Goal: Information Seeking & Learning: Find specific page/section

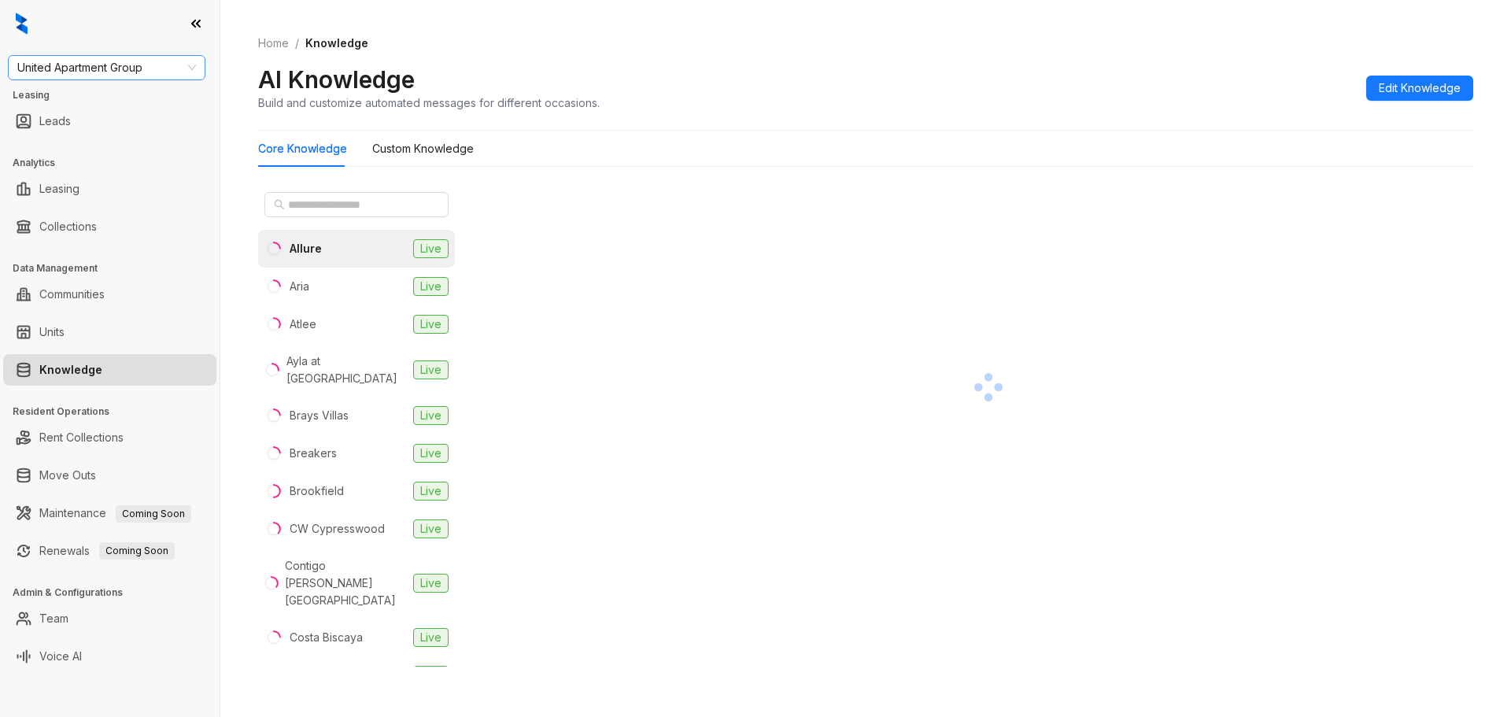
click at [94, 58] on span "United Apartment Group" at bounding box center [106, 68] width 179 height 24
type input "***"
click at [120, 104] on div "Case and Associates" at bounding box center [106, 99] width 172 height 17
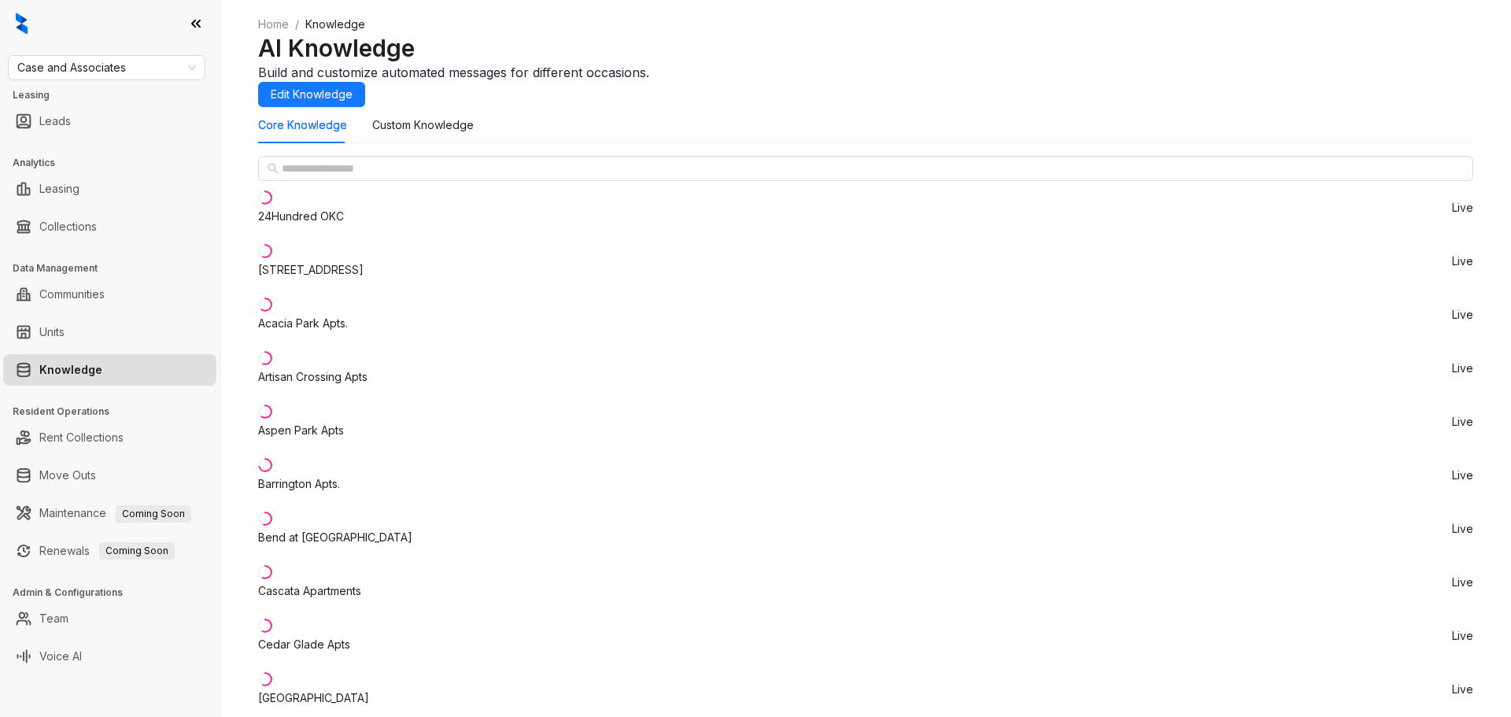
scroll to position [2282, 0]
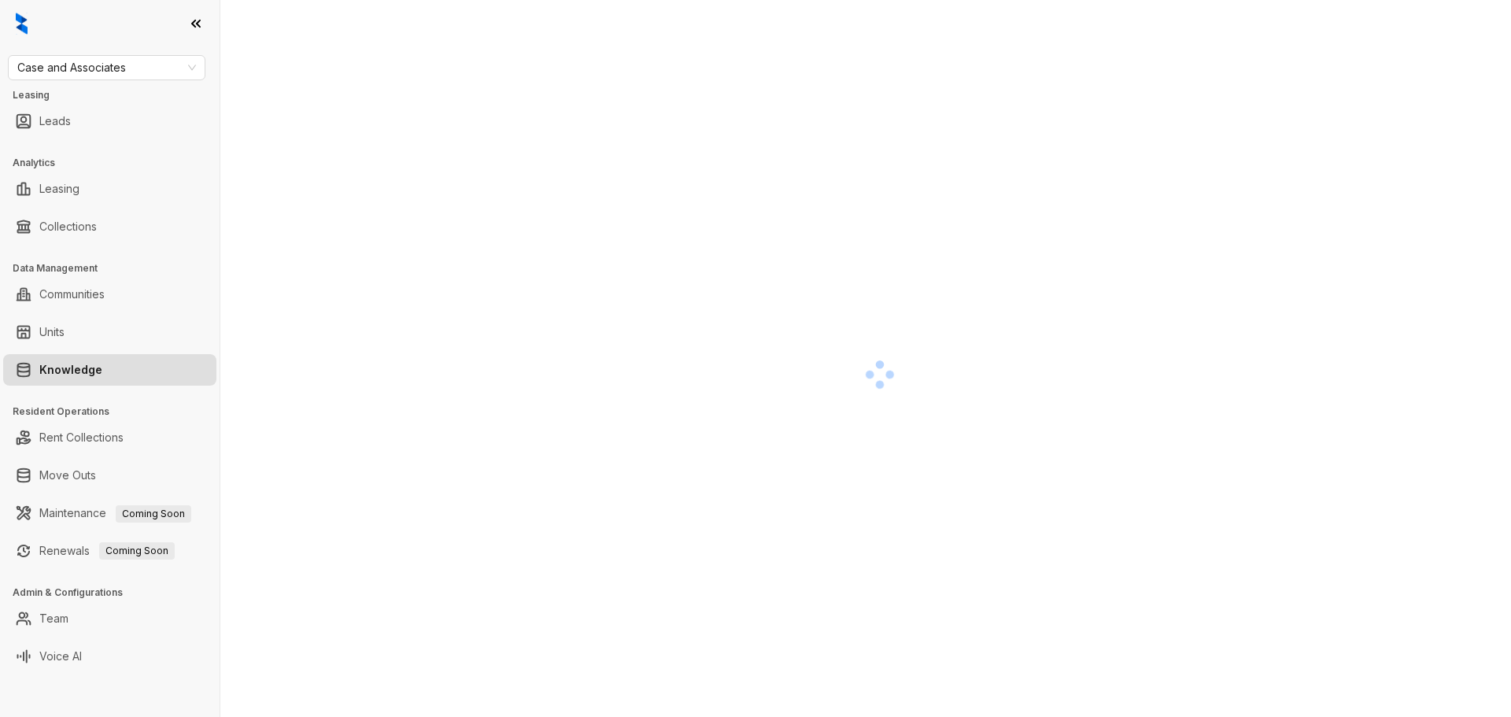
click at [146, 51] on div "Case and Associates Leasing Leads Analytics Leasing Collections Data Management…" at bounding box center [110, 358] width 220 height 717
click at [130, 63] on span "Case and Associates" at bounding box center [106, 68] width 179 height 24
